Goal: Submit feedback/report problem

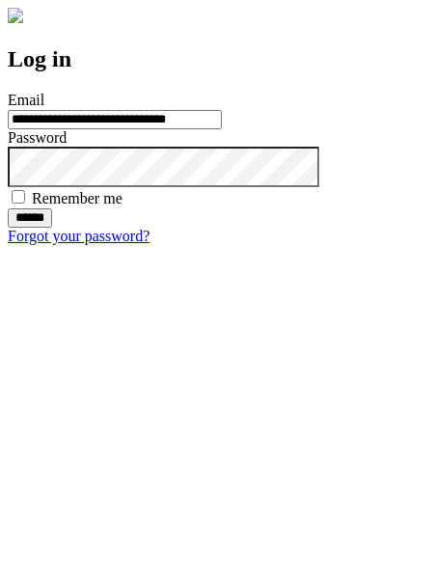
type input "**********"
click at [52, 228] on input "******" at bounding box center [30, 217] width 44 height 19
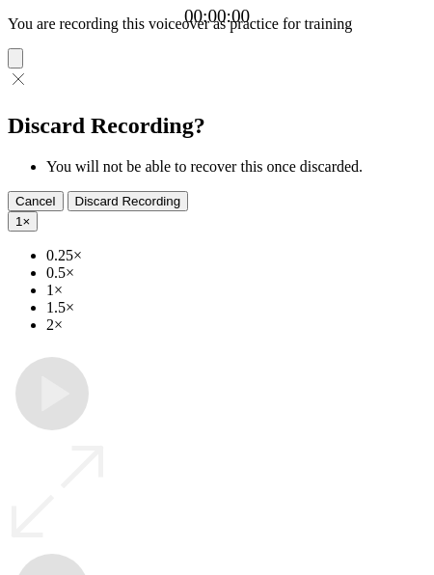
type input "**********"
